Goal: Task Accomplishment & Management: Manage account settings

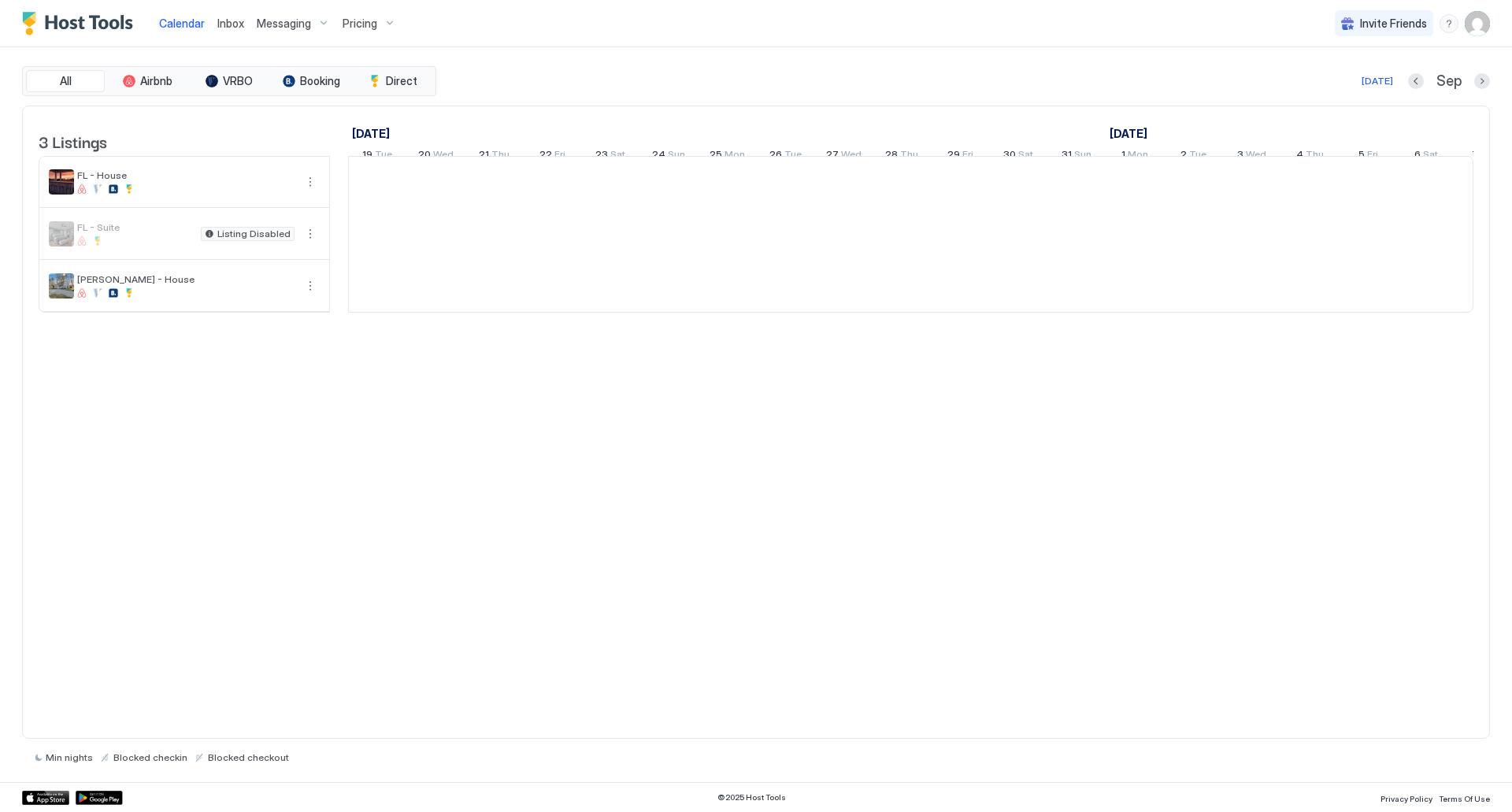
scroll to position [0, 875]
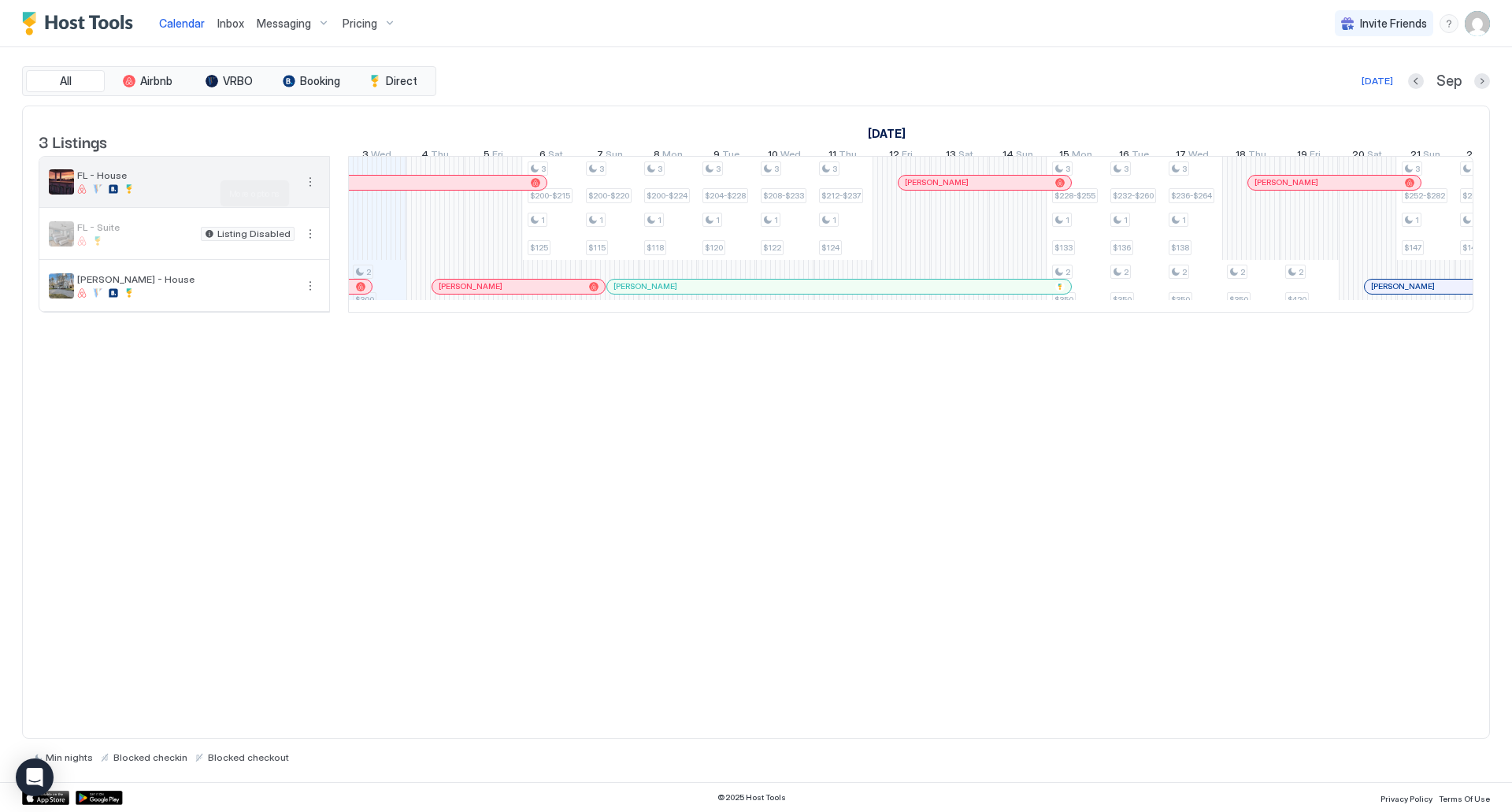
click at [313, 191] on button "More options" at bounding box center [310, 182] width 19 height 19
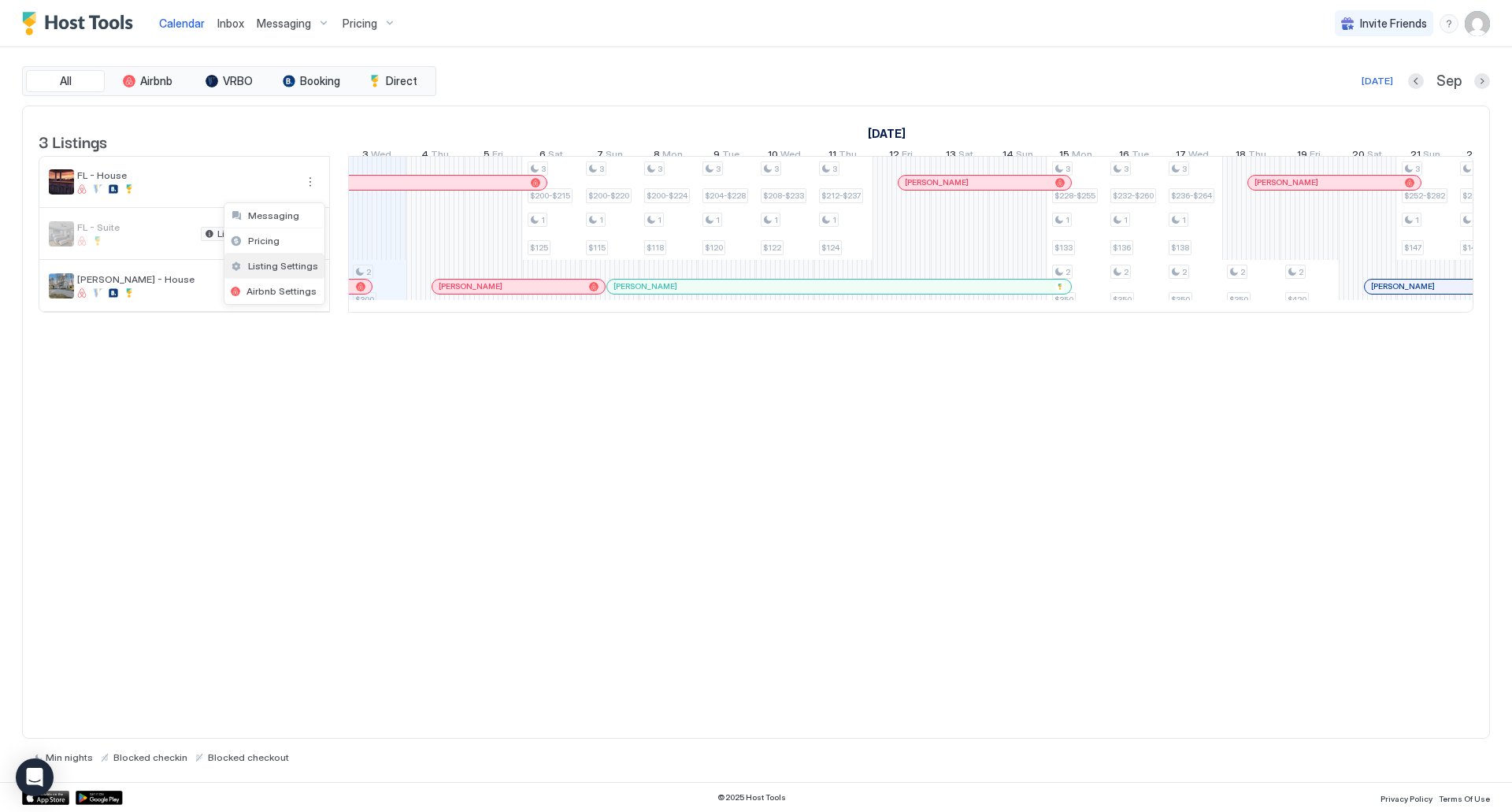
click at [278, 272] on div "Listing Settings" at bounding box center [273, 266] width 100 height 26
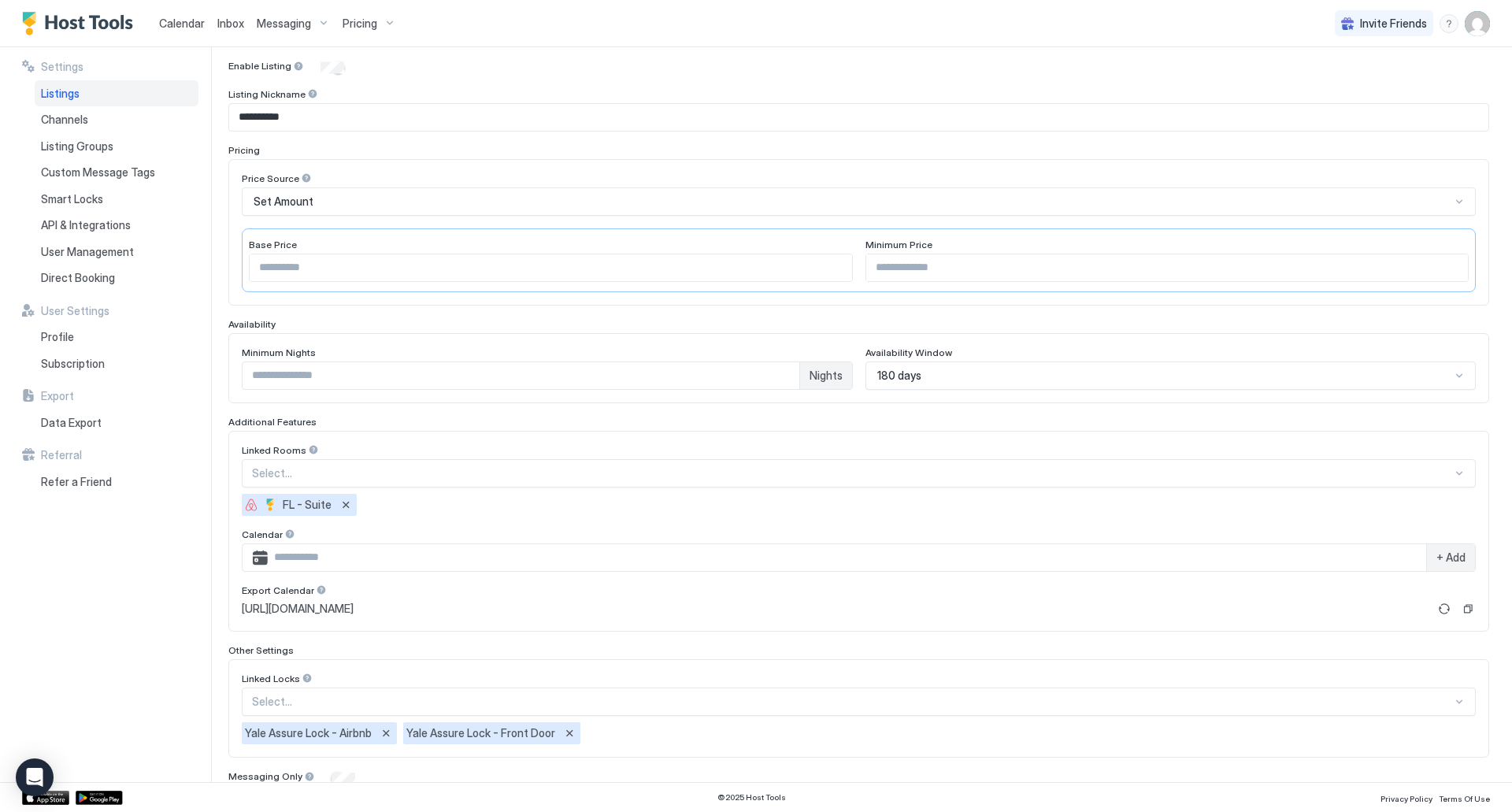
scroll to position [222, 0]
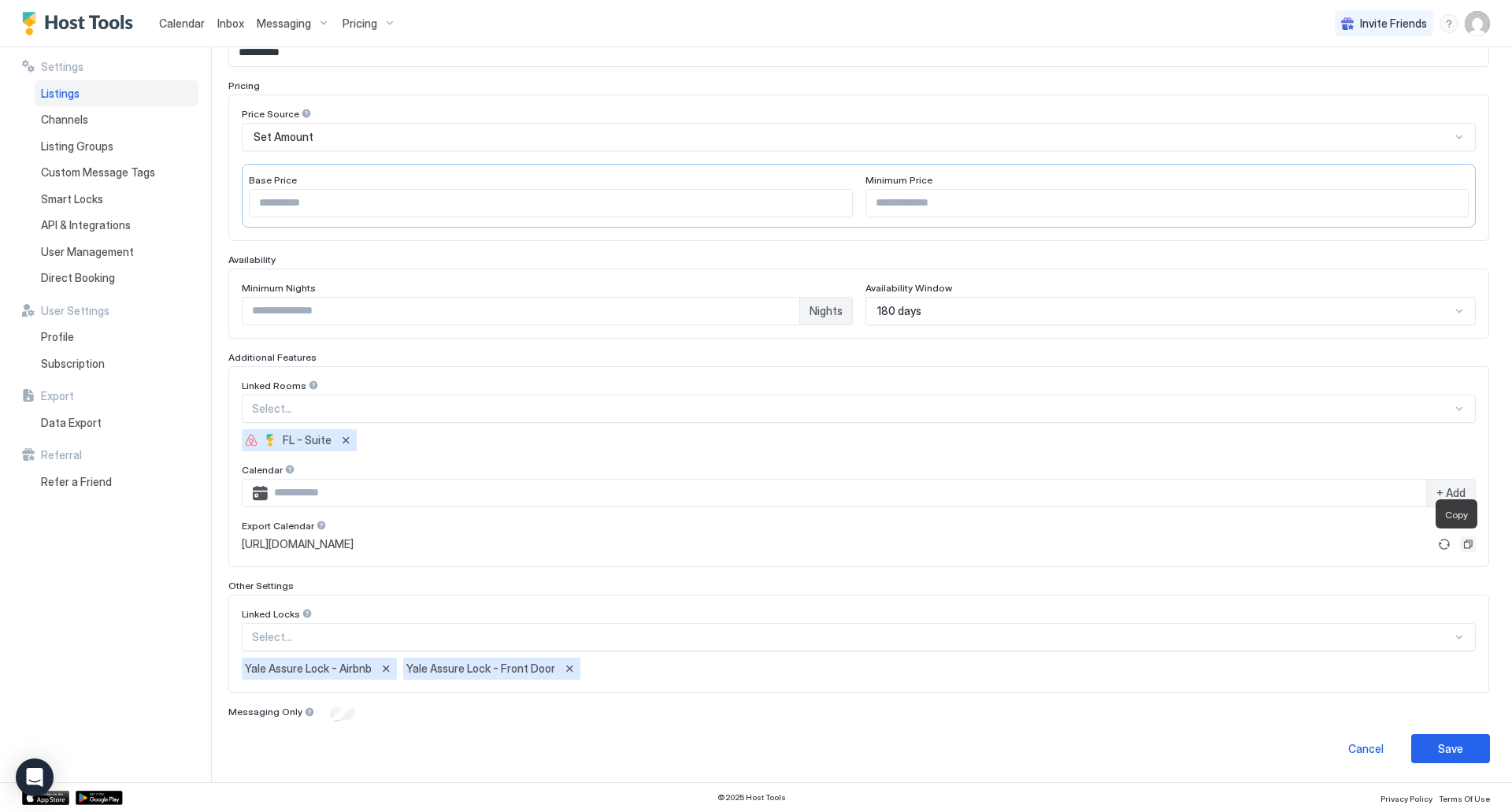
click at [1460, 545] on button "Copy" at bounding box center [1468, 544] width 16 height 16
click at [185, 25] on span "Calendar" at bounding box center [182, 23] width 46 height 13
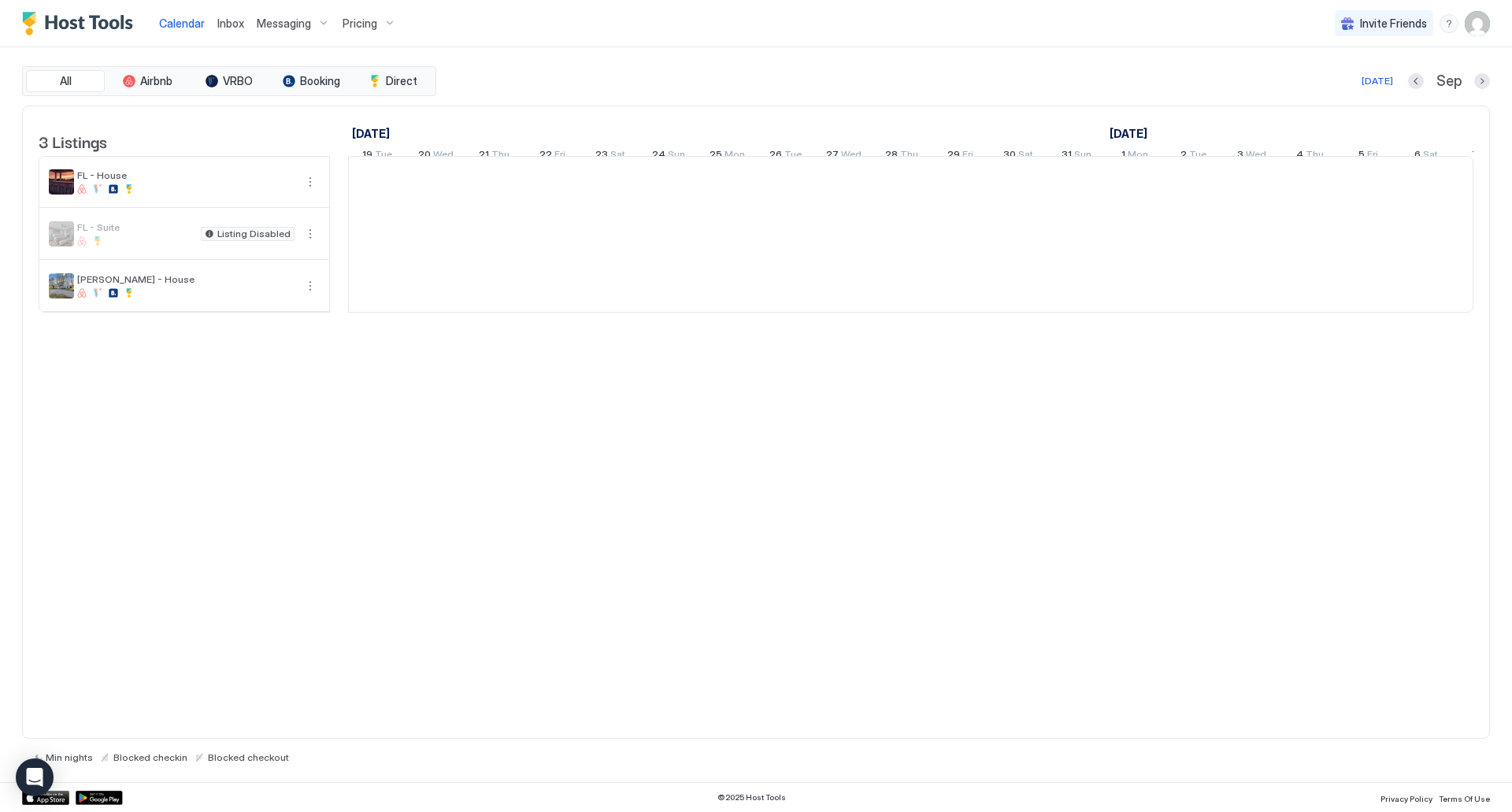
scroll to position [0, 875]
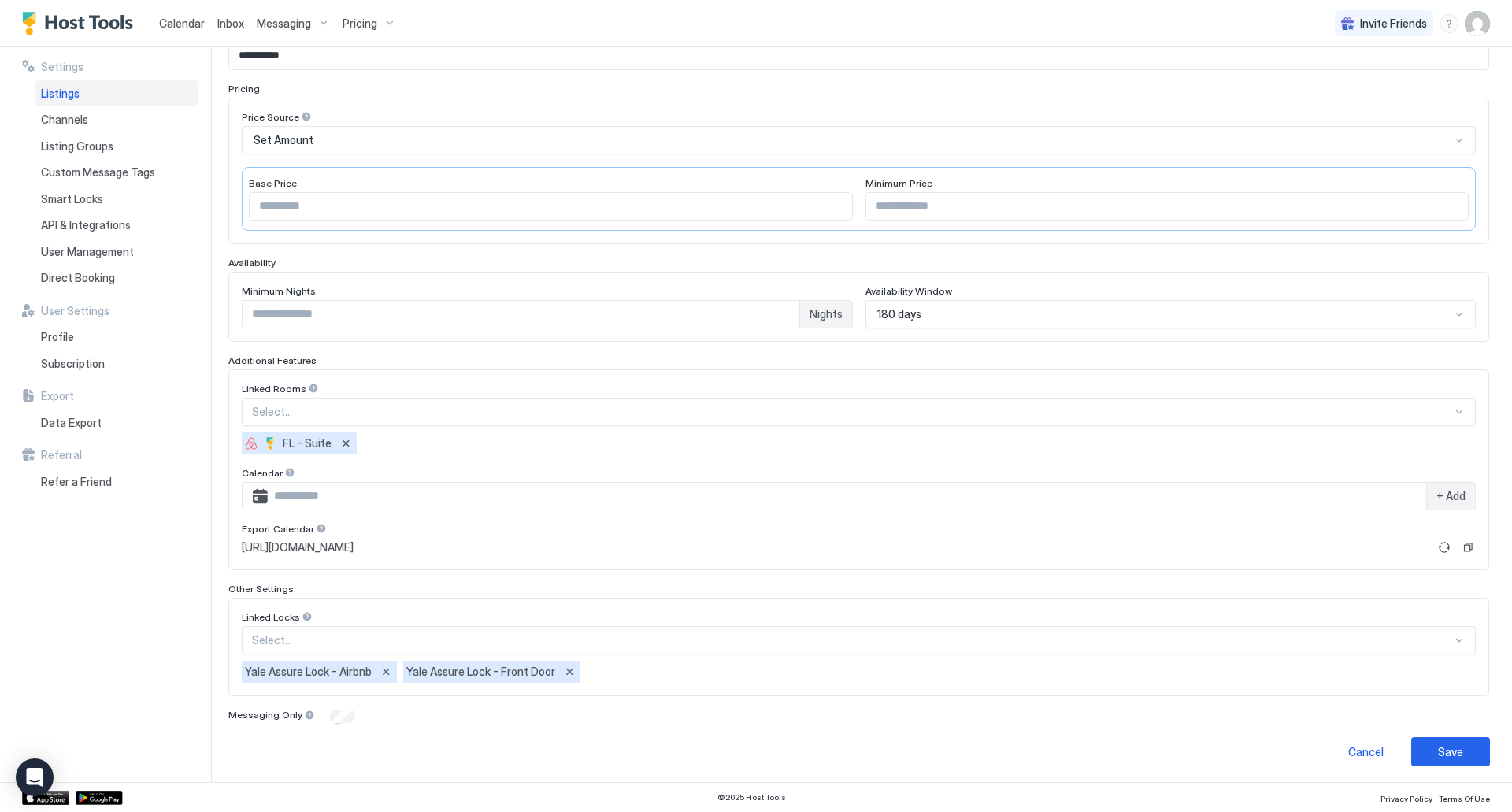
scroll to position [222, 0]
click at [1460, 546] on button "Copy" at bounding box center [1468, 544] width 16 height 16
click at [178, 24] on span "Calendar" at bounding box center [182, 23] width 46 height 13
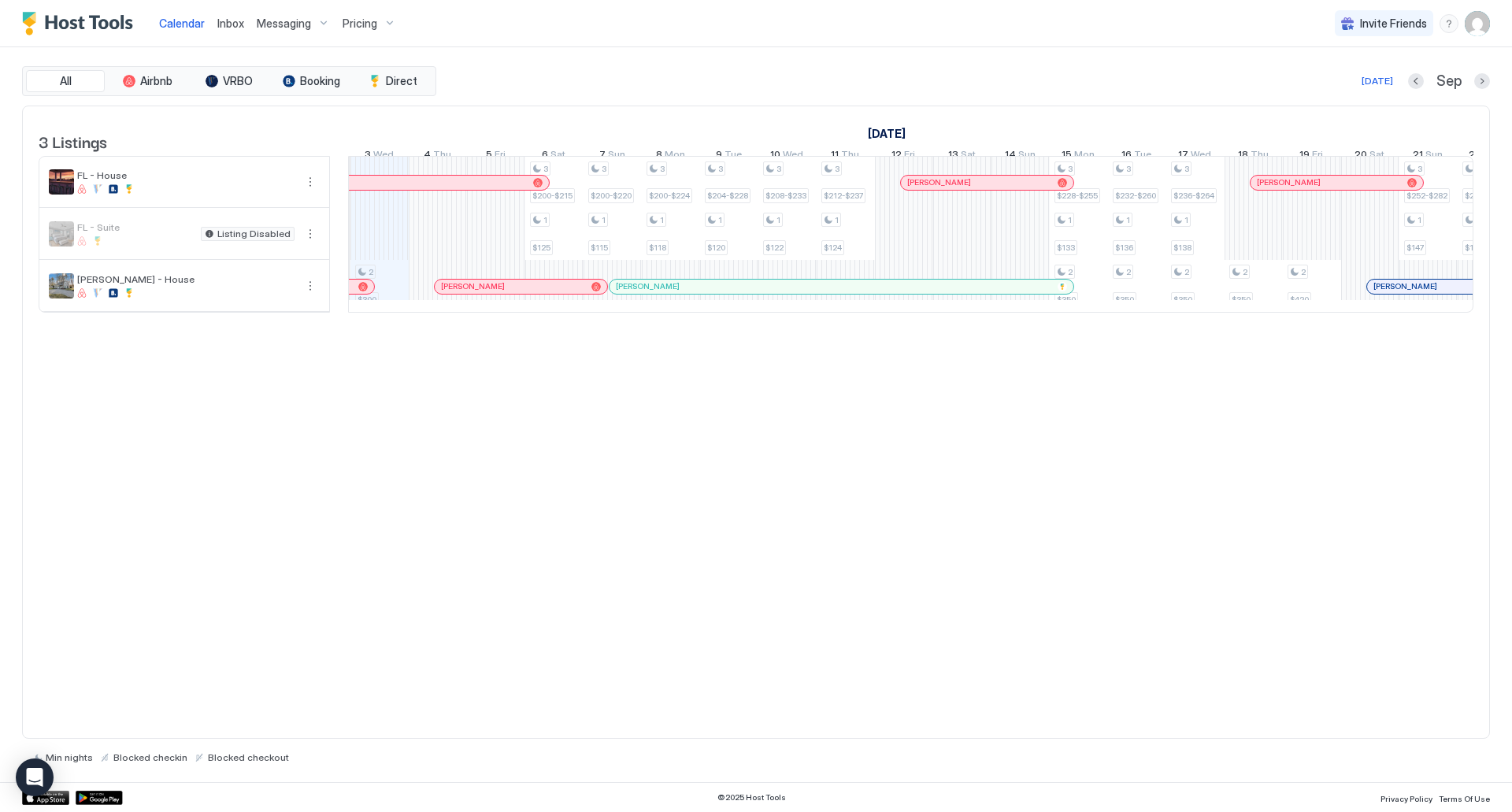
scroll to position [0, 863]
